Goal: Use online tool/utility: Use online tool/utility

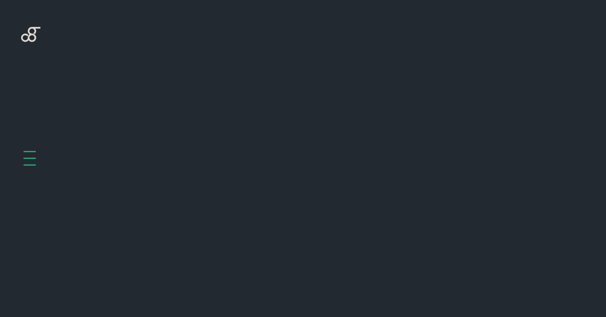
scroll to position [336, 0]
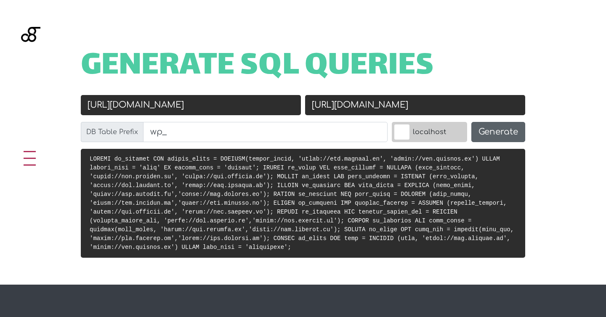
type input "[URL][DOMAIN_NAME]"
click at [500, 130] on button "Generate" at bounding box center [499, 132] width 54 height 20
click at [493, 136] on button "Generate" at bounding box center [499, 132] width 54 height 20
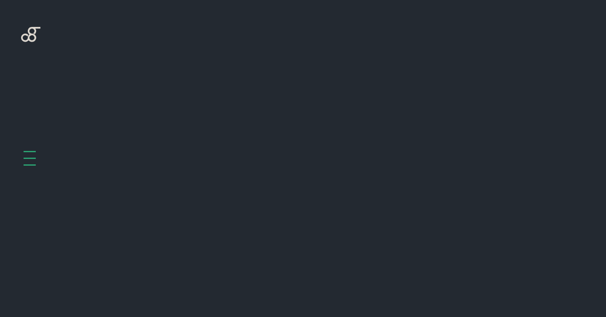
scroll to position [336, 0]
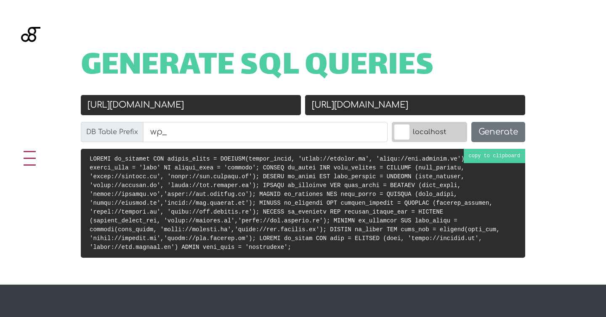
click at [474, 156] on code at bounding box center [295, 203] width 411 height 95
